Goal: Find contact information: Obtain details needed to contact an individual or organization

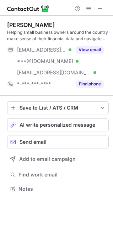
scroll to position [184, 113]
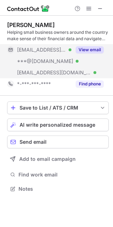
click at [87, 48] on button "View email" at bounding box center [90, 49] width 28 height 7
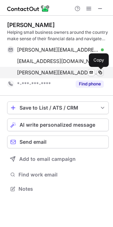
click at [101, 71] on span at bounding box center [101, 73] width 6 height 6
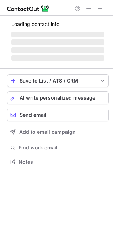
scroll to position [189, 113]
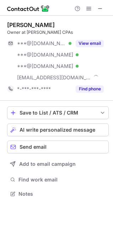
click at [22, 24] on div "John Estess" at bounding box center [31, 24] width 48 height 7
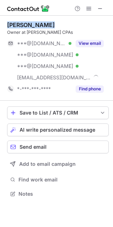
click at [22, 24] on div "John Estess" at bounding box center [31, 24] width 48 height 7
copy div "John Estess"
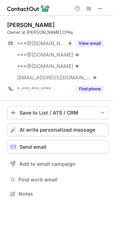
click at [11, 34] on div "Owner at Estess CPAs" at bounding box center [58, 32] width 102 height 6
copy div "Owner"
click at [26, 26] on div "John Estess" at bounding box center [31, 24] width 48 height 7
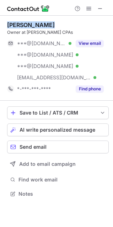
click at [26, 26] on div "John Estess" at bounding box center [31, 24] width 48 height 7
copy div "John Estess"
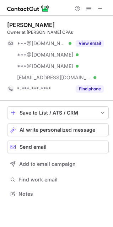
click at [15, 34] on div "Owner at Estess CPAs" at bounding box center [58, 32] width 102 height 6
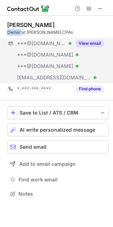
copy div "Owner"
